Goal: Information Seeking & Learning: Learn about a topic

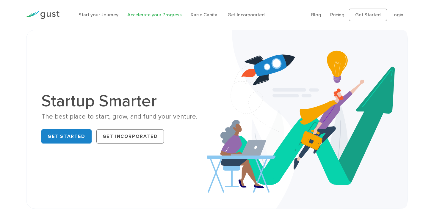
click at [153, 16] on link "Accelerate your Progress" at bounding box center [154, 15] width 54 height 6
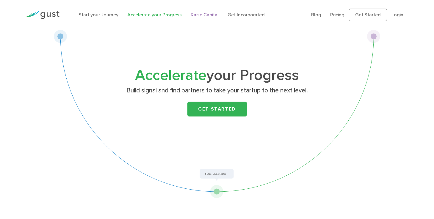
click at [201, 15] on link "Raise Capital" at bounding box center [205, 15] width 28 height 6
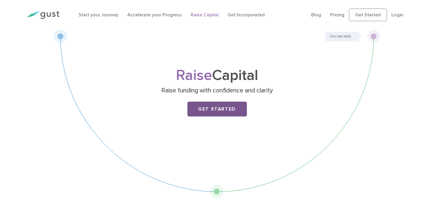
click at [218, 111] on link "Get Started" at bounding box center [216, 109] width 59 height 15
click at [340, 14] on link "Pricing" at bounding box center [337, 15] width 14 height 6
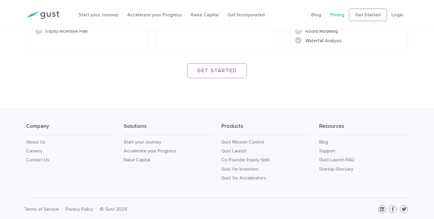
scroll to position [900, 0]
click at [240, 170] on link "Gust for Investors" at bounding box center [239, 170] width 37 height 6
